Goal: Find specific page/section: Find specific page/section

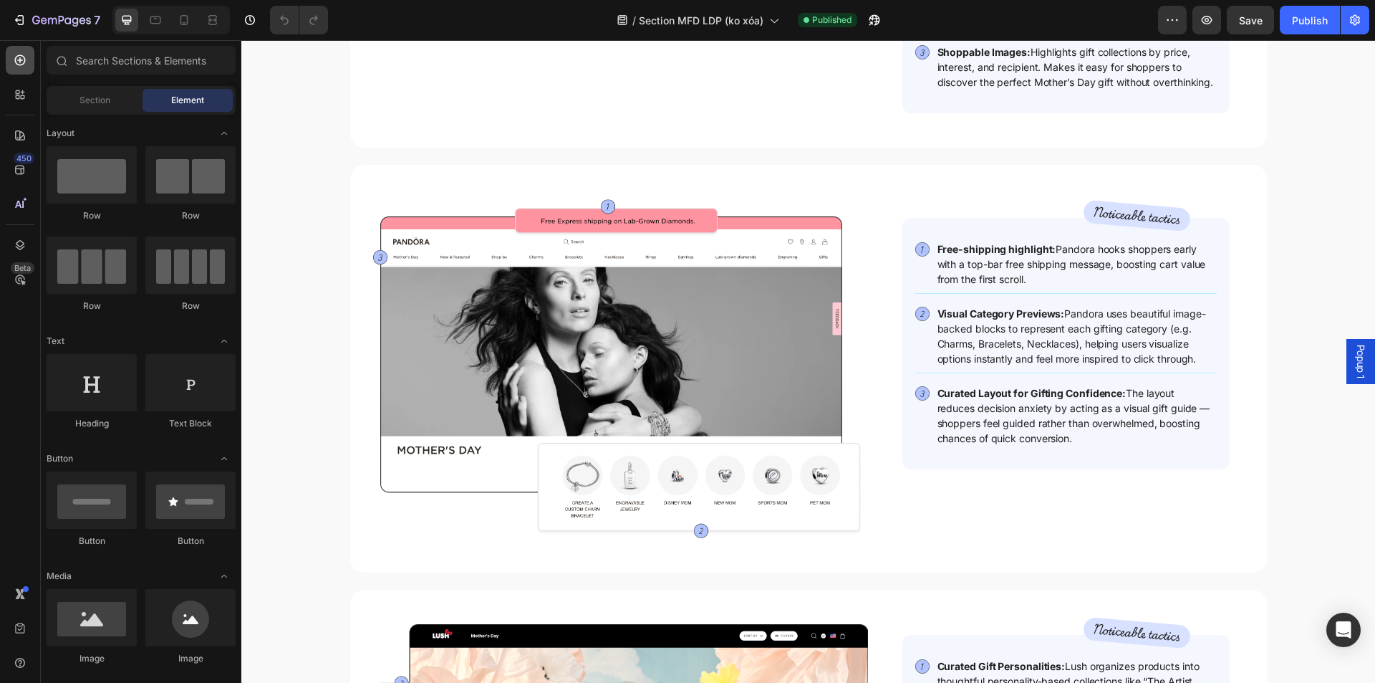
click at [21, 54] on icon at bounding box center [20, 60] width 14 height 14
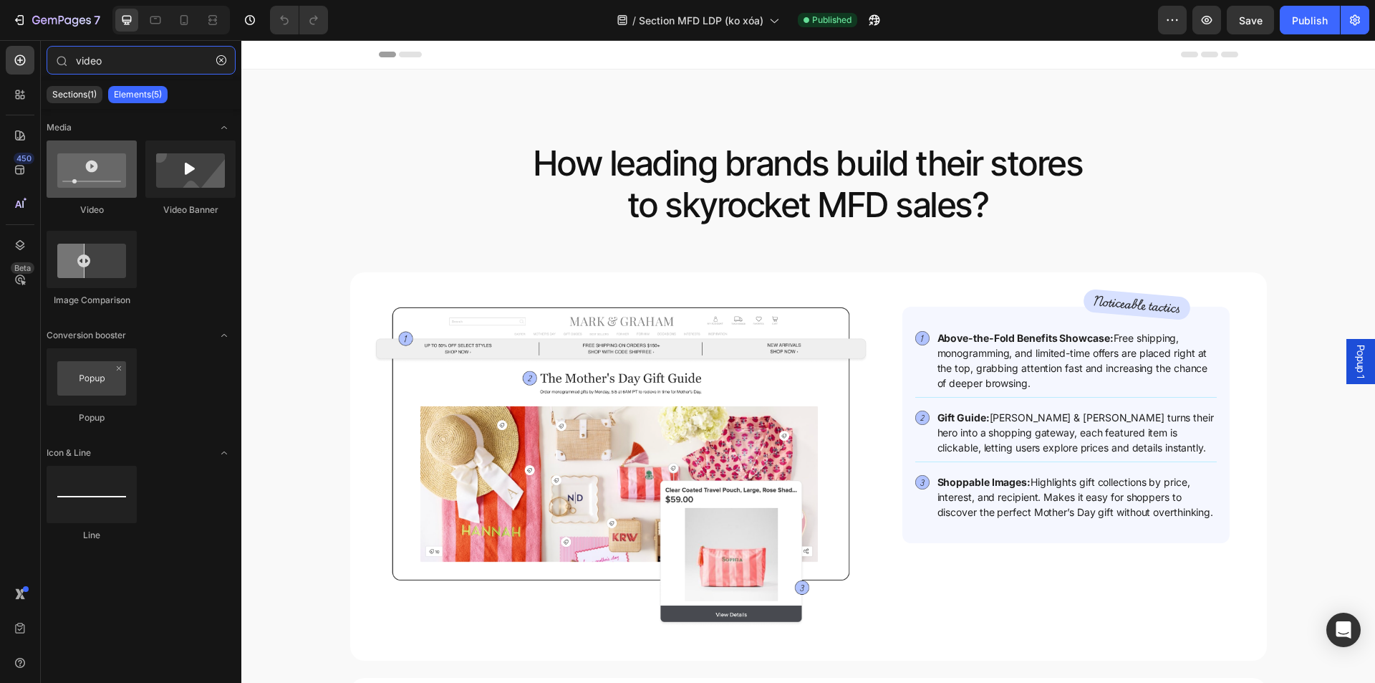
type input "video"
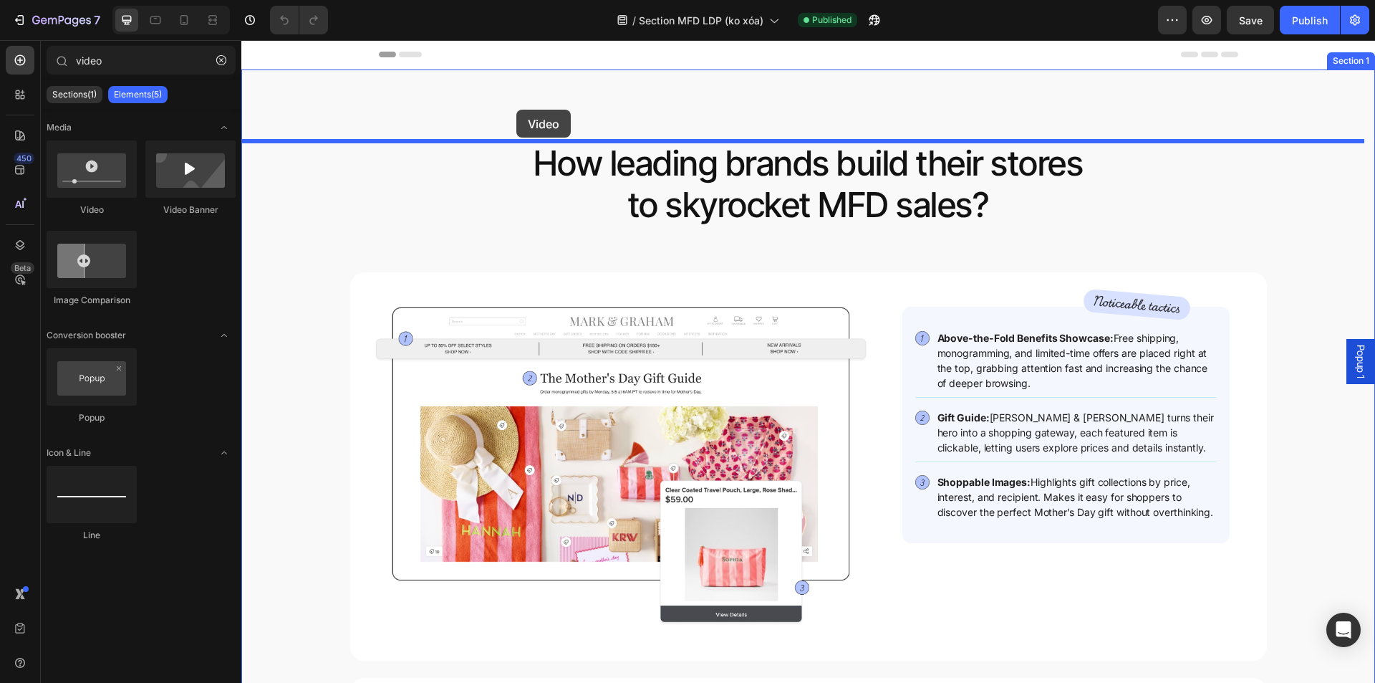
drag, startPoint x: 314, startPoint y: 220, endPoint x: 530, endPoint y: 102, distance: 246.5
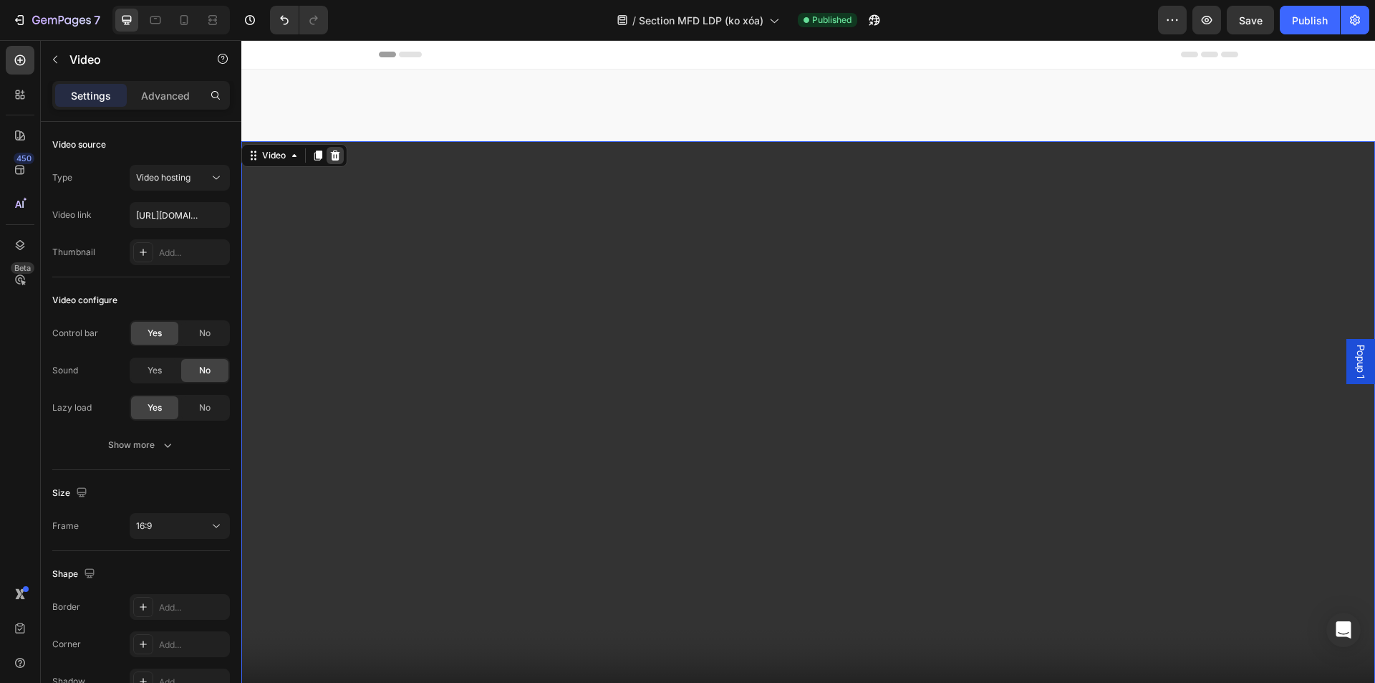
click at [337, 153] on icon at bounding box center [335, 155] width 9 height 10
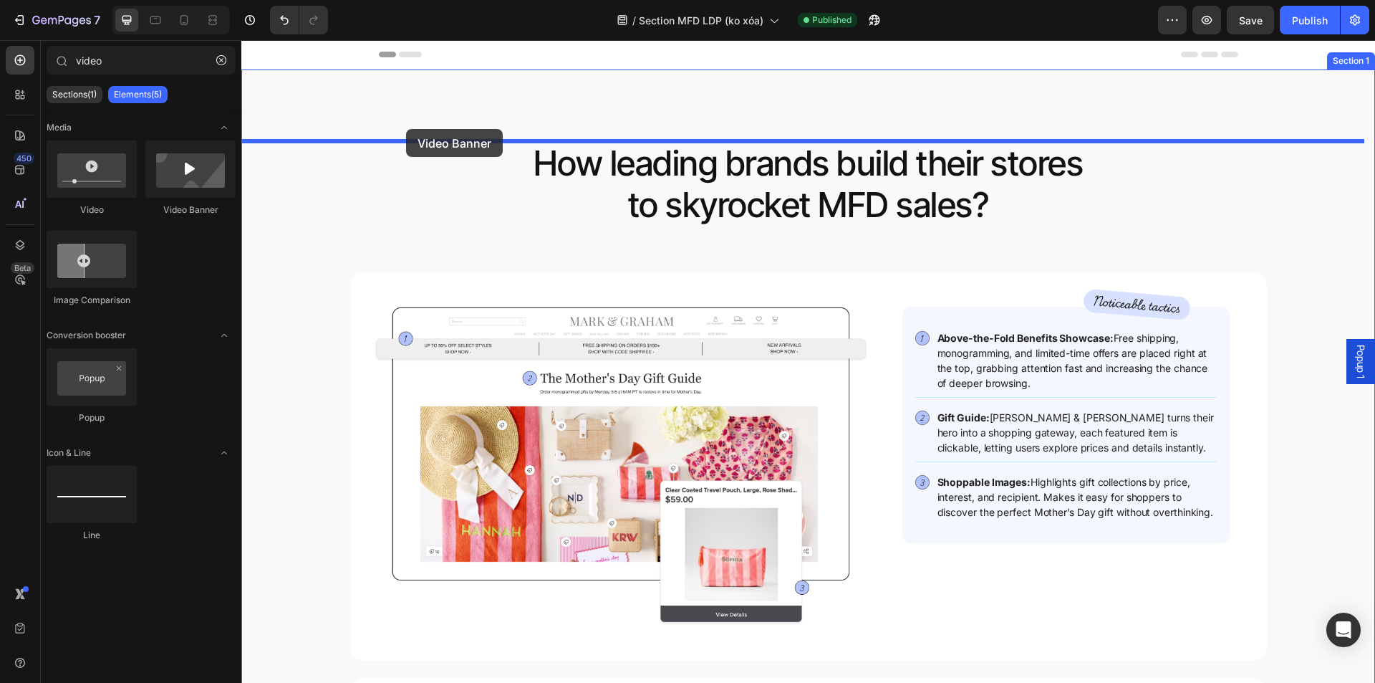
drag, startPoint x: 443, startPoint y: 220, endPoint x: 406, endPoint y: 129, distance: 98.0
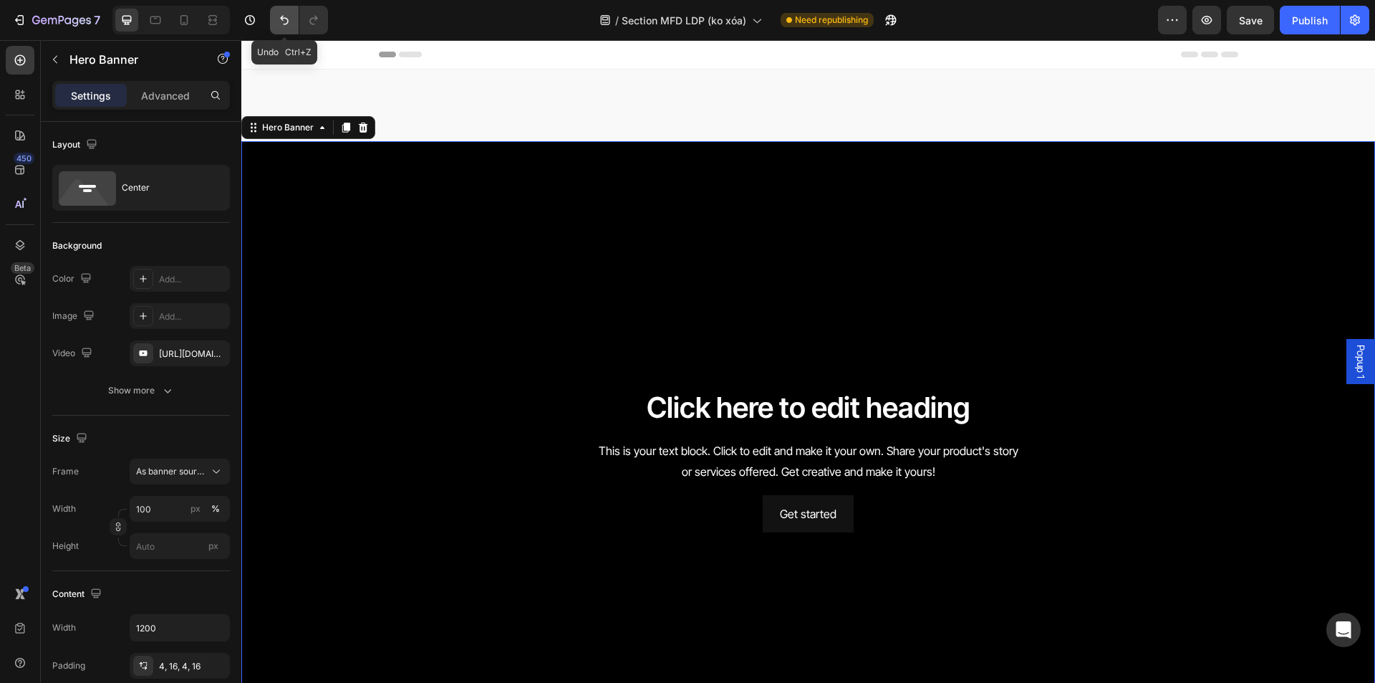
click at [283, 16] on icon "Undo/Redo" at bounding box center [284, 20] width 9 height 9
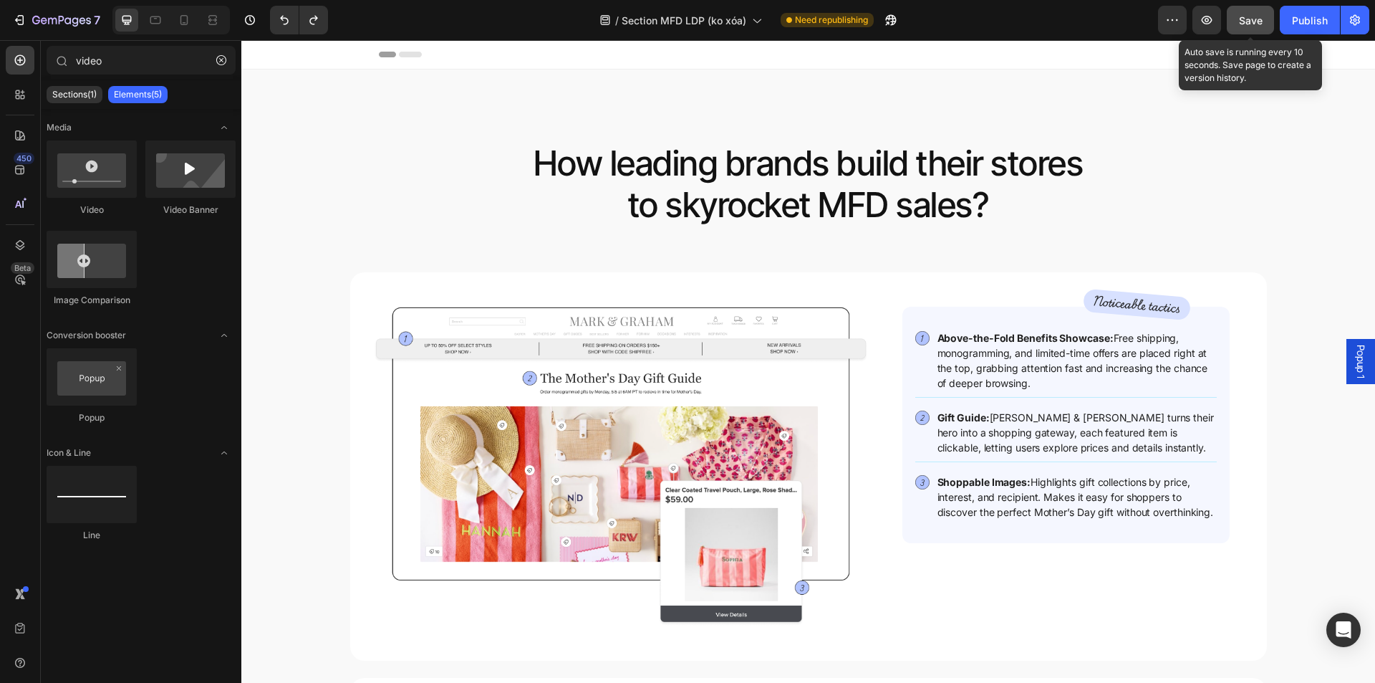
click at [1266, 24] on button "Save" at bounding box center [1250, 20] width 47 height 29
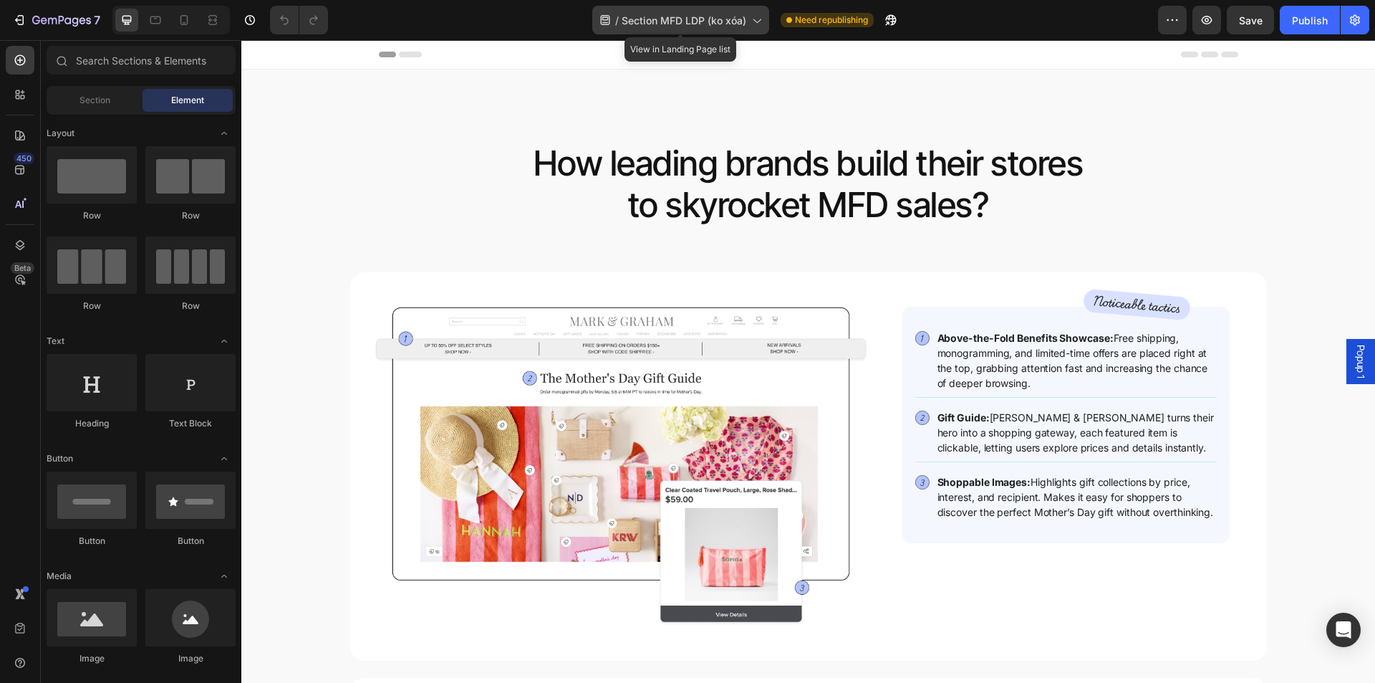
click at [733, 14] on span "Section MFD LDP (ko xóa)" at bounding box center [684, 20] width 125 height 15
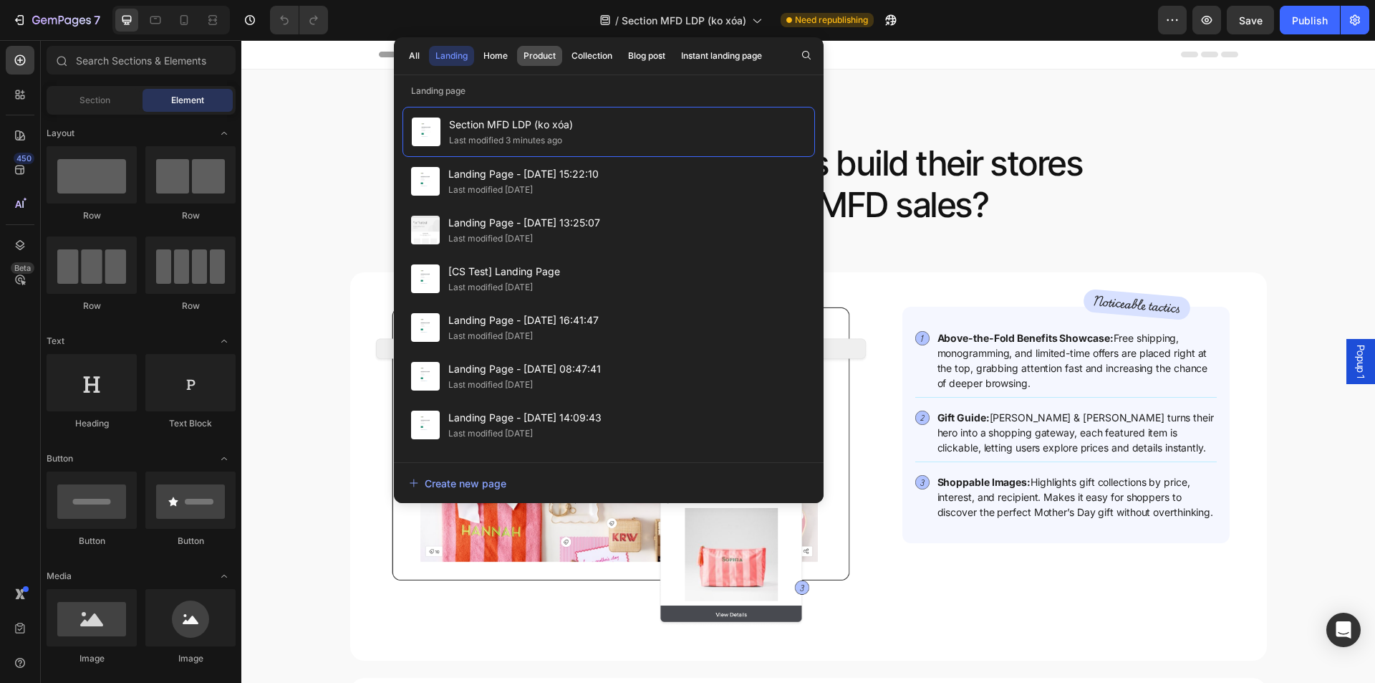
click at [536, 61] on div "Product" at bounding box center [540, 55] width 32 height 13
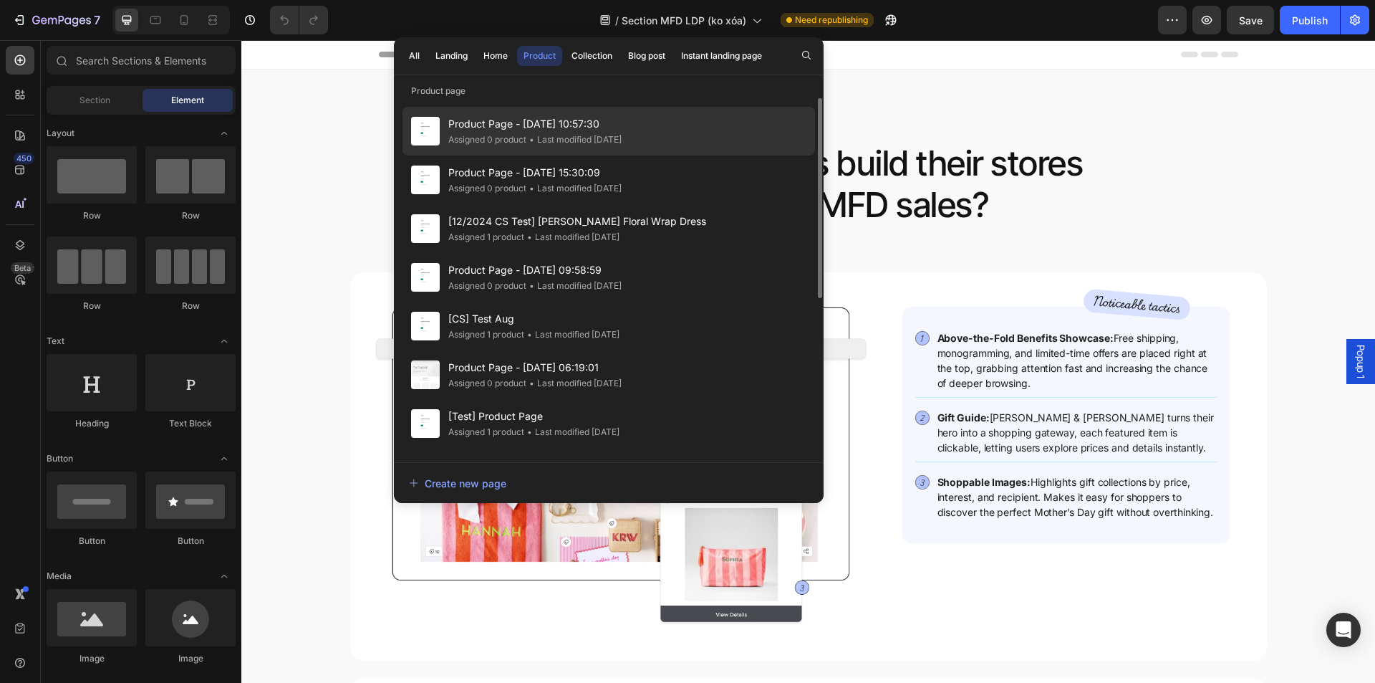
click at [560, 129] on span "Product Page - [DATE] 10:57:30" at bounding box center [534, 123] width 173 height 17
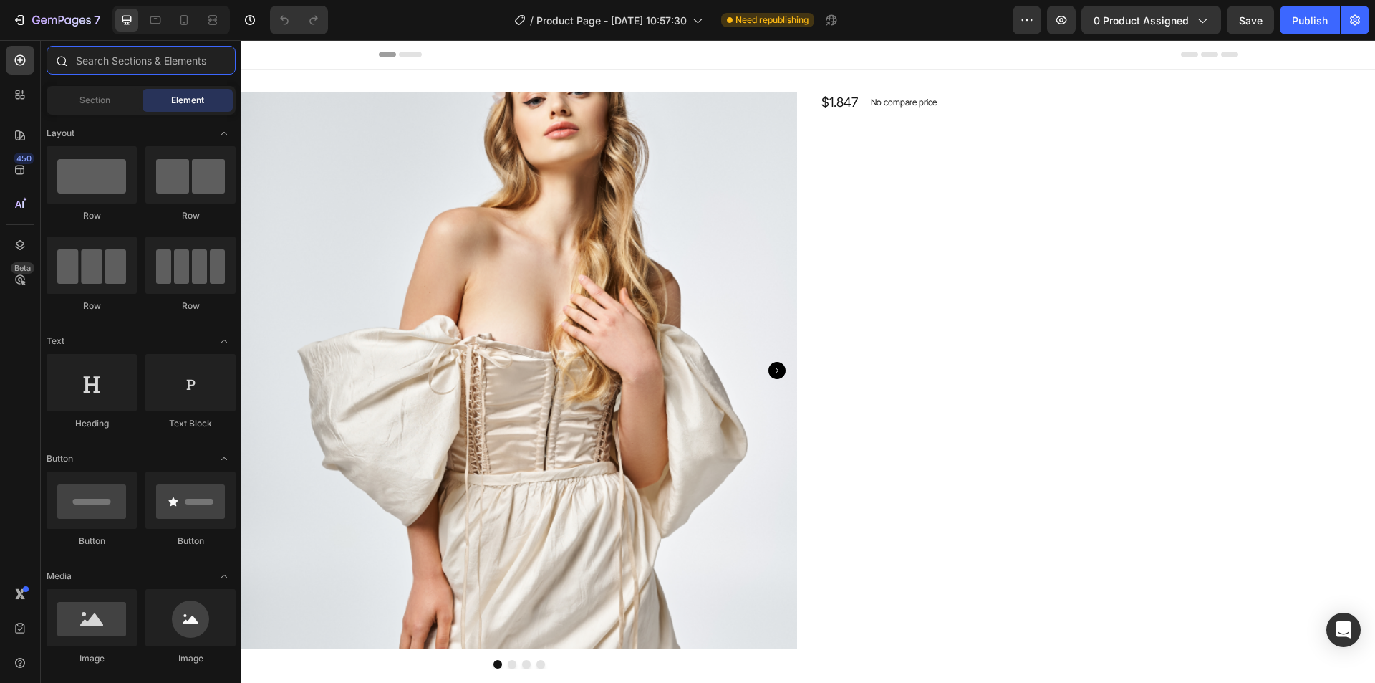
click at [117, 58] on input "text" at bounding box center [141, 60] width 189 height 29
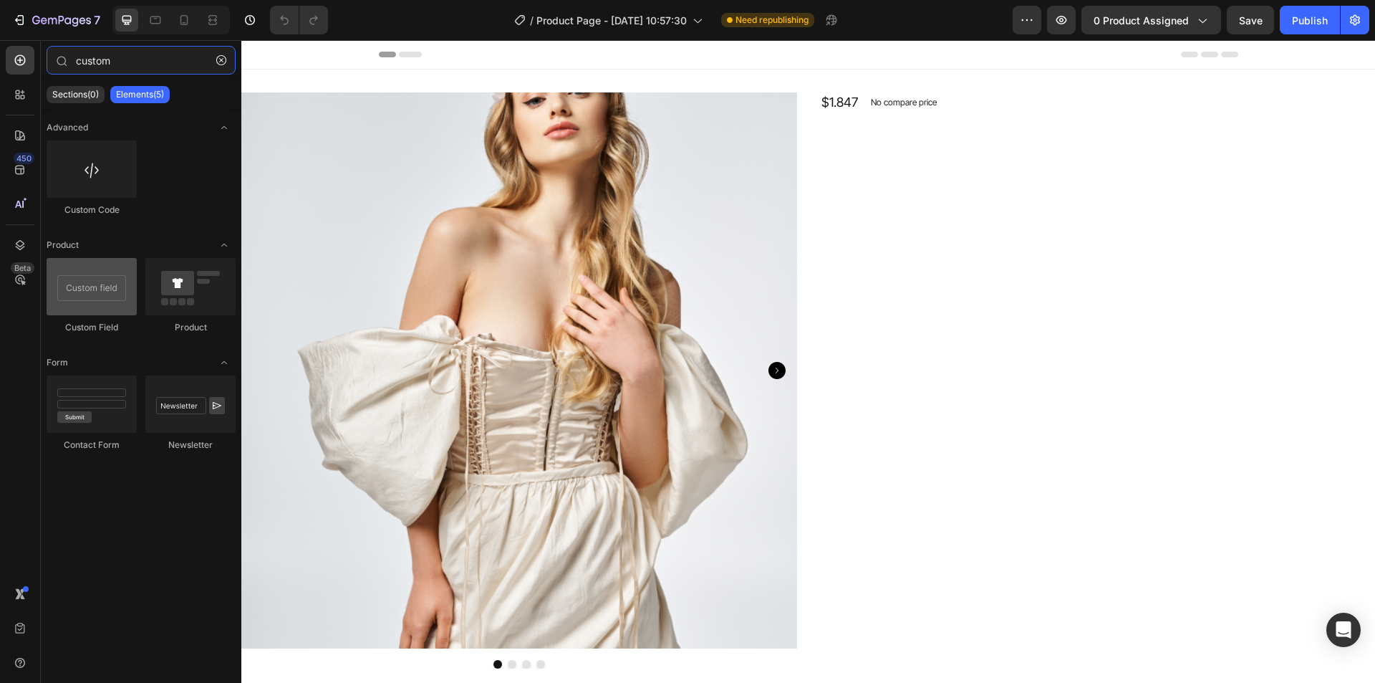
type input "custom"
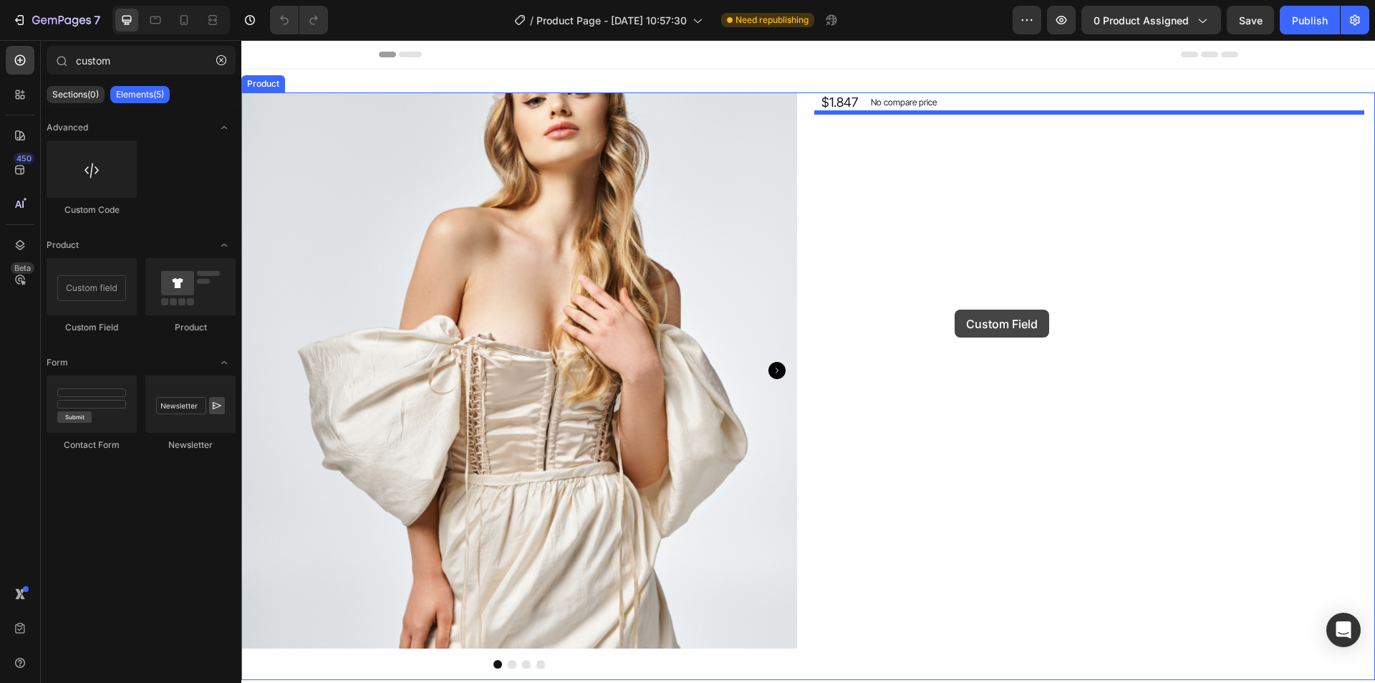
drag, startPoint x: 408, startPoint y: 295, endPoint x: 955, endPoint y: 309, distance: 546.8
